Goal: Transaction & Acquisition: Purchase product/service

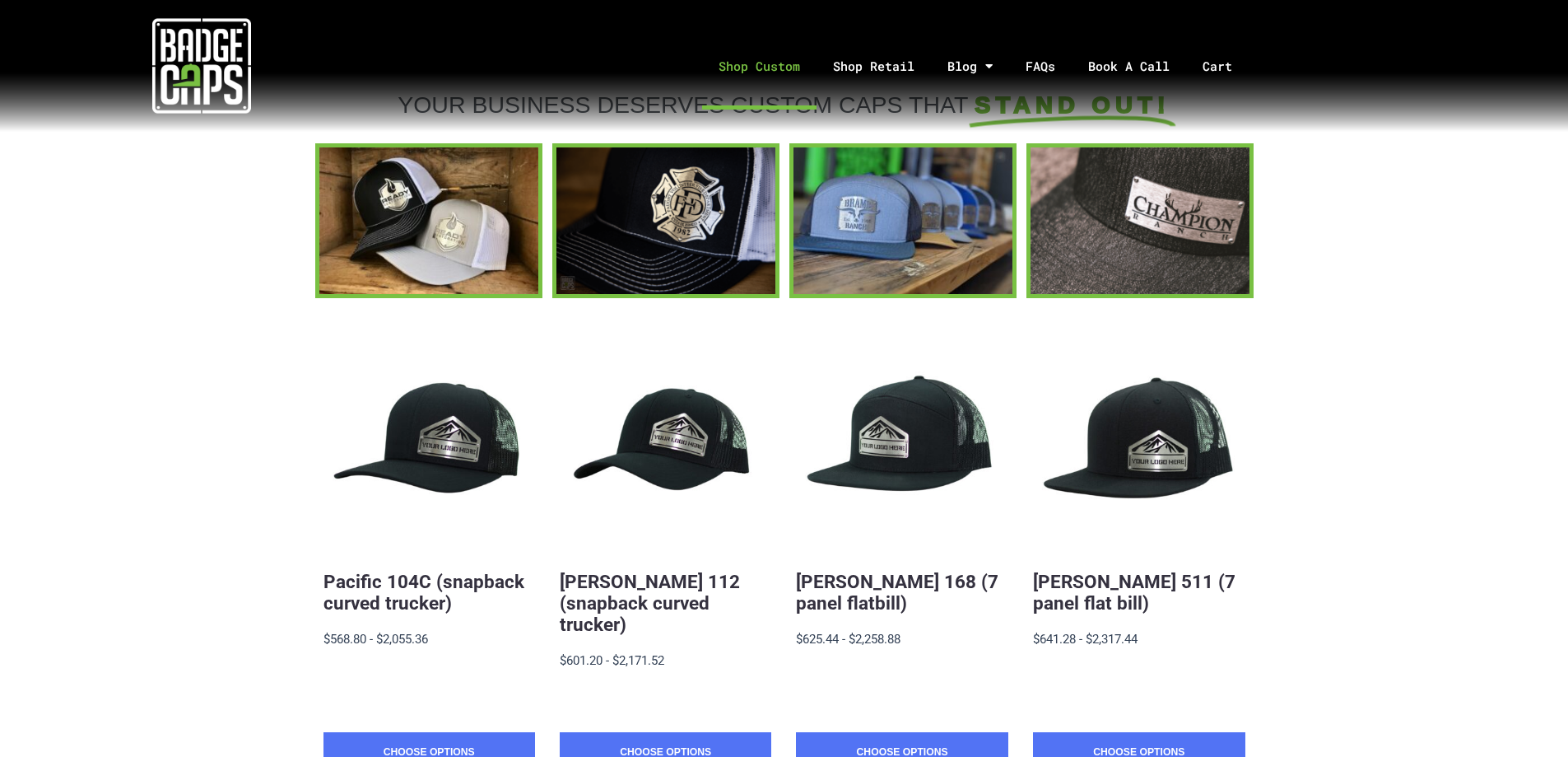
scroll to position [247, 0]
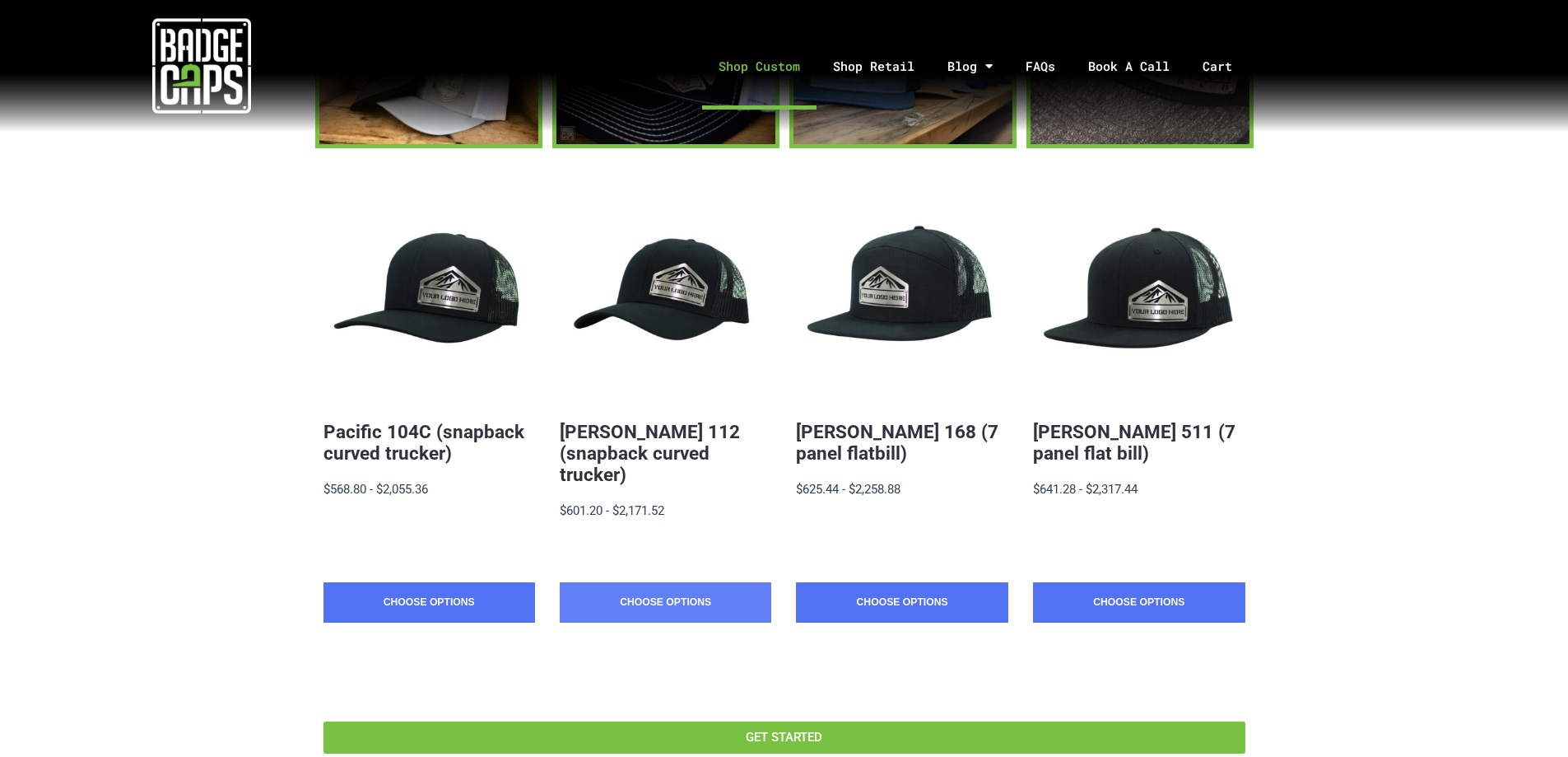
click at [635, 582] on link "Choose Options" at bounding box center [665, 602] width 212 height 41
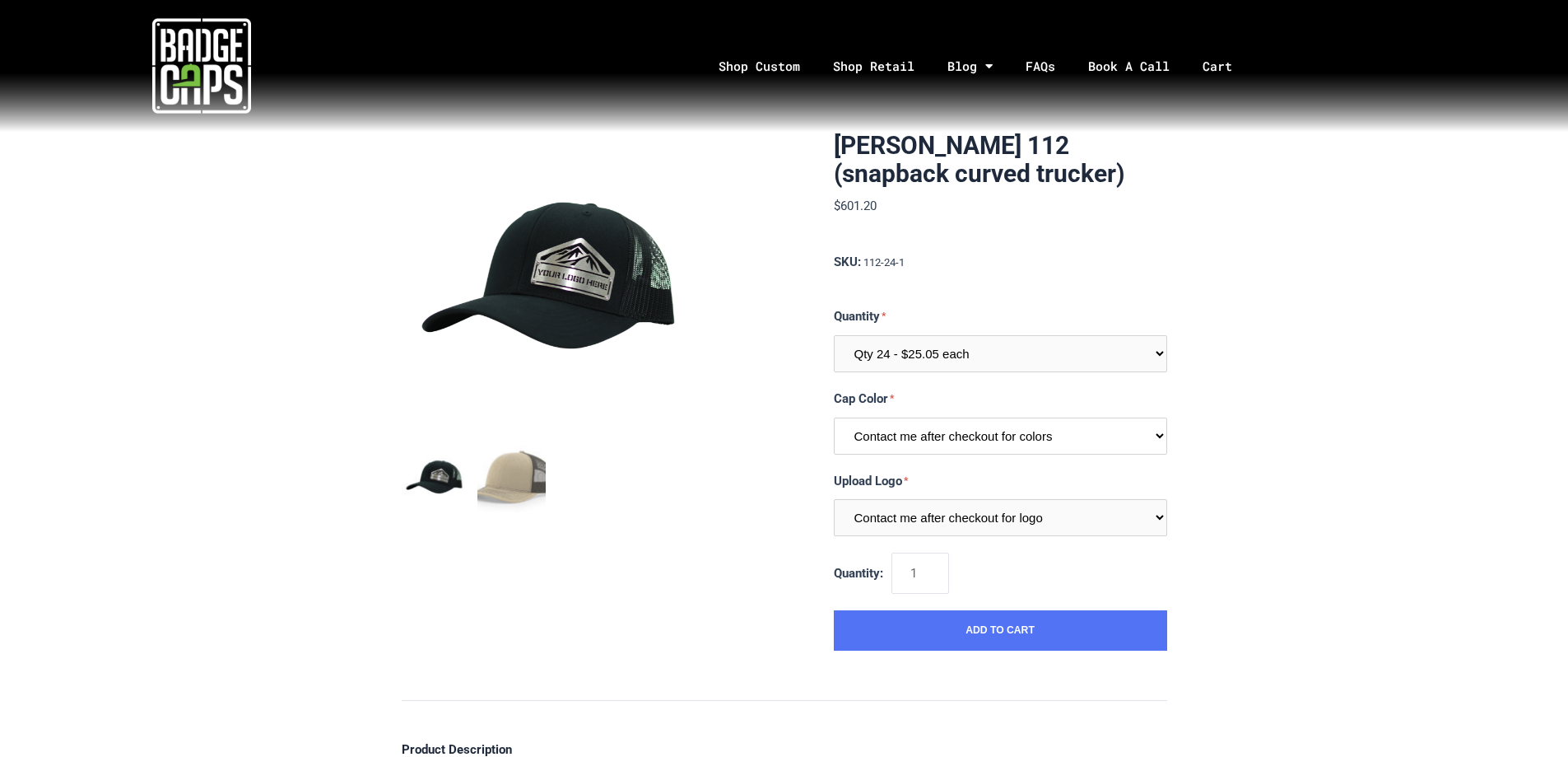
click at [909, 445] on select "Contact me after checkout for colors" at bounding box center [1001, 436] width 334 height 37
click at [890, 521] on select "Contact me after checkout for logo" at bounding box center [1001, 517] width 334 height 37
click at [1091, 337] on select "Qty 24 - $25.05 each Qty 48 - $24.24 each Qty 96 - $22.62 each" at bounding box center [1001, 353] width 334 height 37
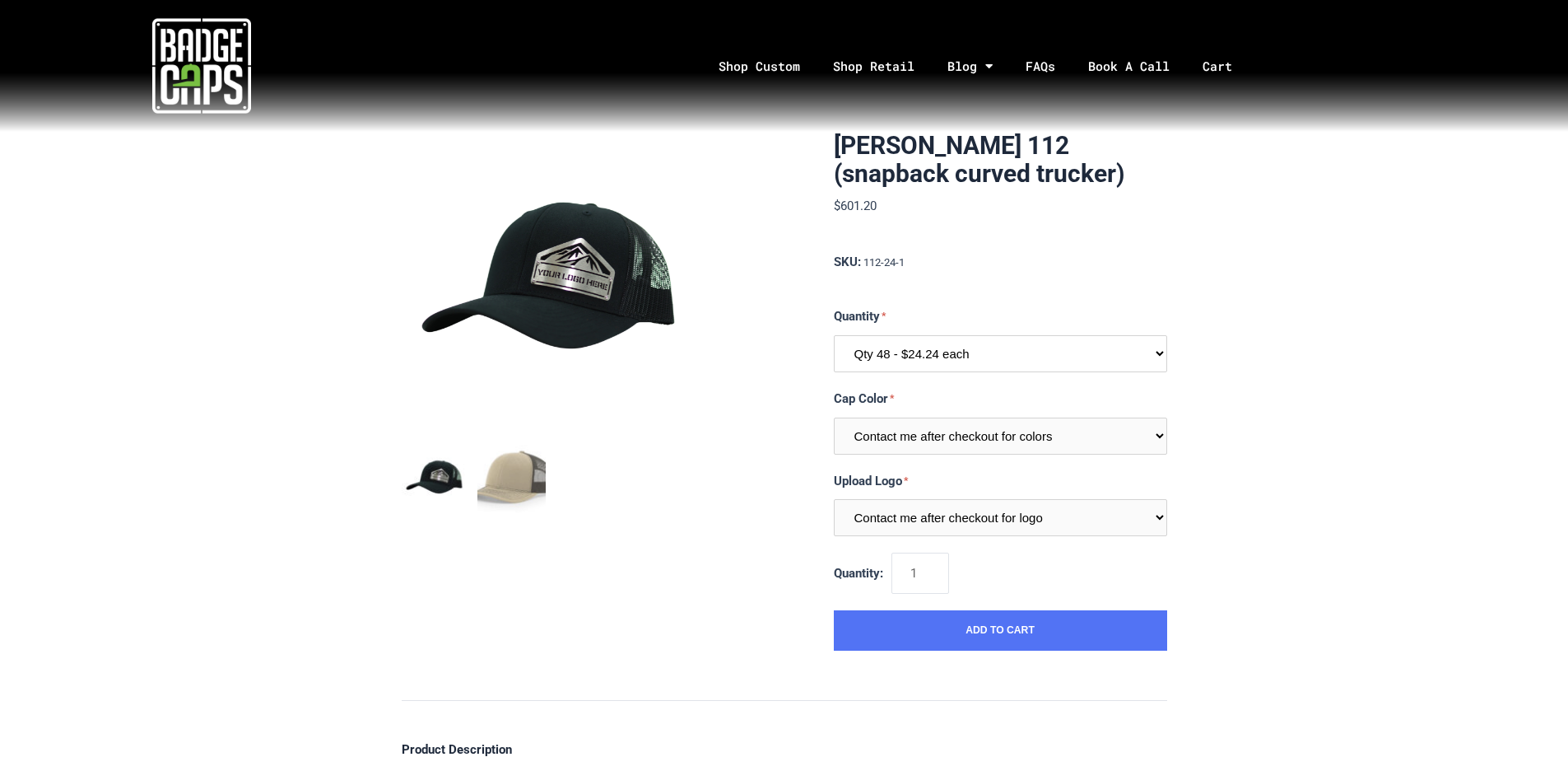
click at [834, 335] on select "Qty 24 - $25.05 each Qty 48 - $24.24 each Qty 96 - $22.62 each" at bounding box center [1001, 353] width 334 height 37
click at [984, 361] on select "Qty 24 - $25.05 each Qty 48 - $24.24 each Qty 96 - $22.62 each" at bounding box center [1001, 353] width 334 height 37
select select "198"
click at [834, 335] on select "Qty 24 - $25.05 each Qty 48 - $24.24 each Qty 96 - $22.62 each" at bounding box center [1001, 353] width 334 height 37
